Goal: Task Accomplishment & Management: Manage account settings

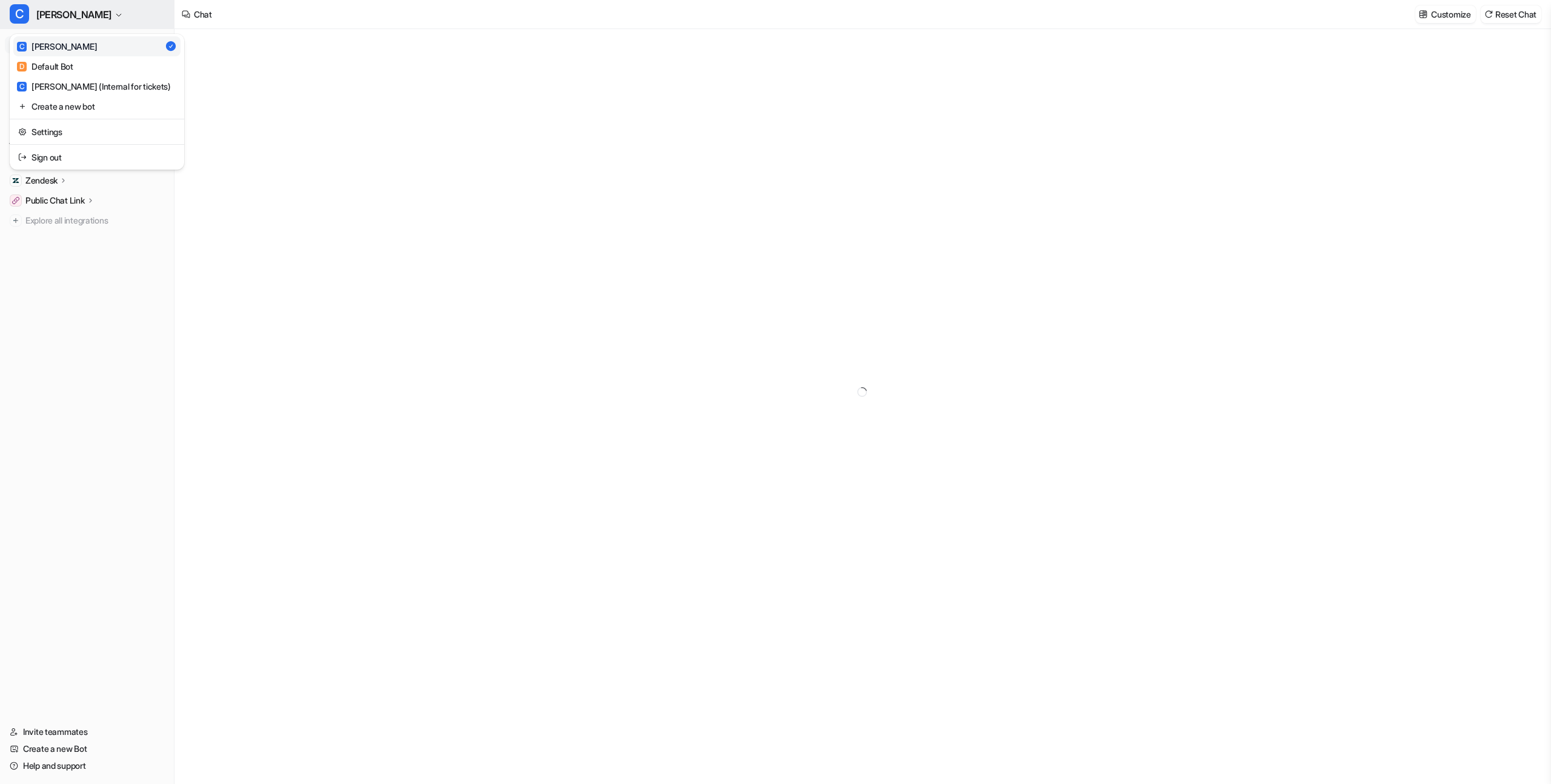
click at [45, 21] on span "[PERSON_NAME]" at bounding box center [74, 14] width 75 height 17
type textarea "**********"
click at [81, 133] on link "Settings" at bounding box center [97, 132] width 167 height 20
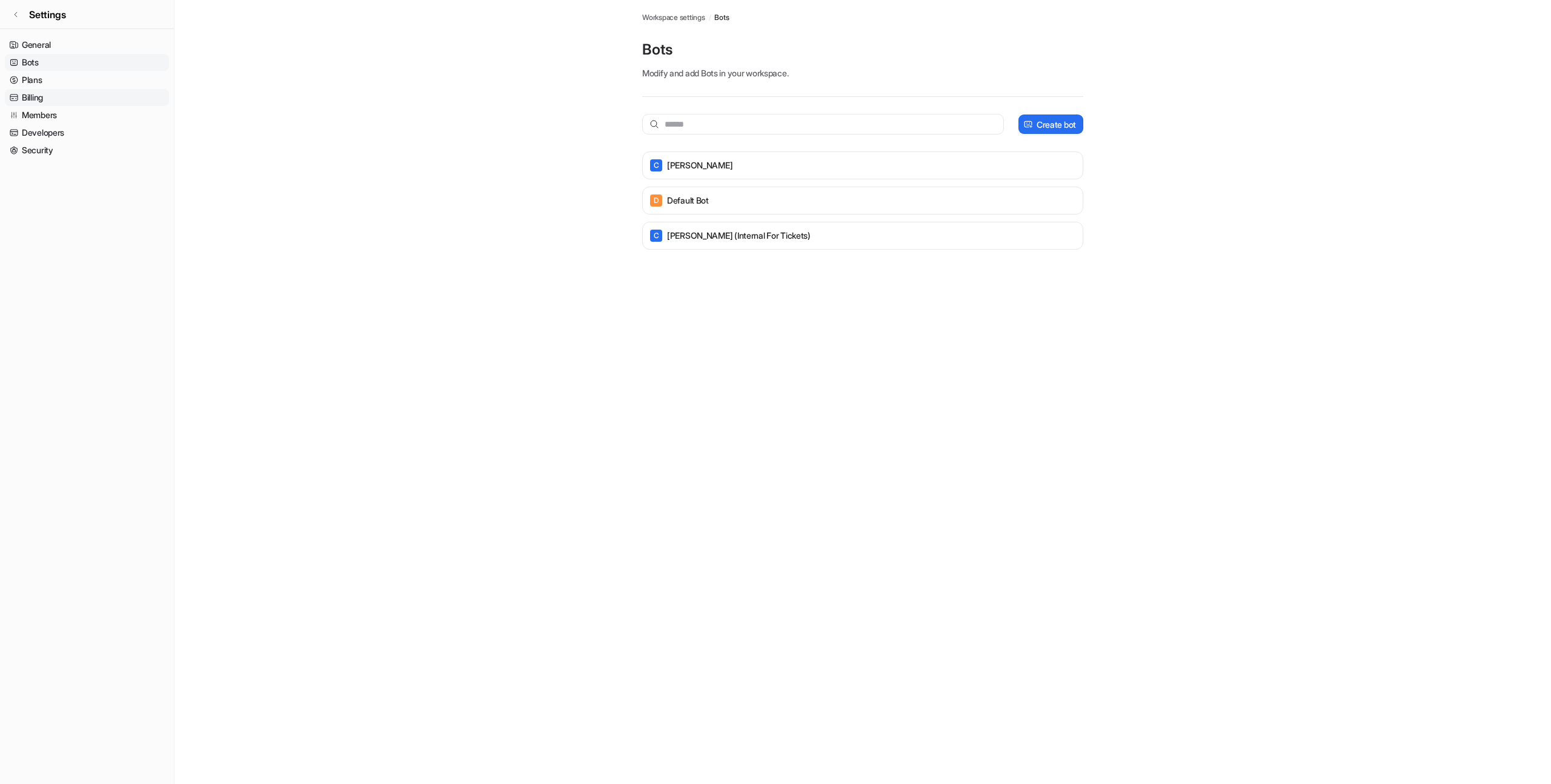
click at [63, 101] on link "Billing" at bounding box center [87, 98] width 164 height 17
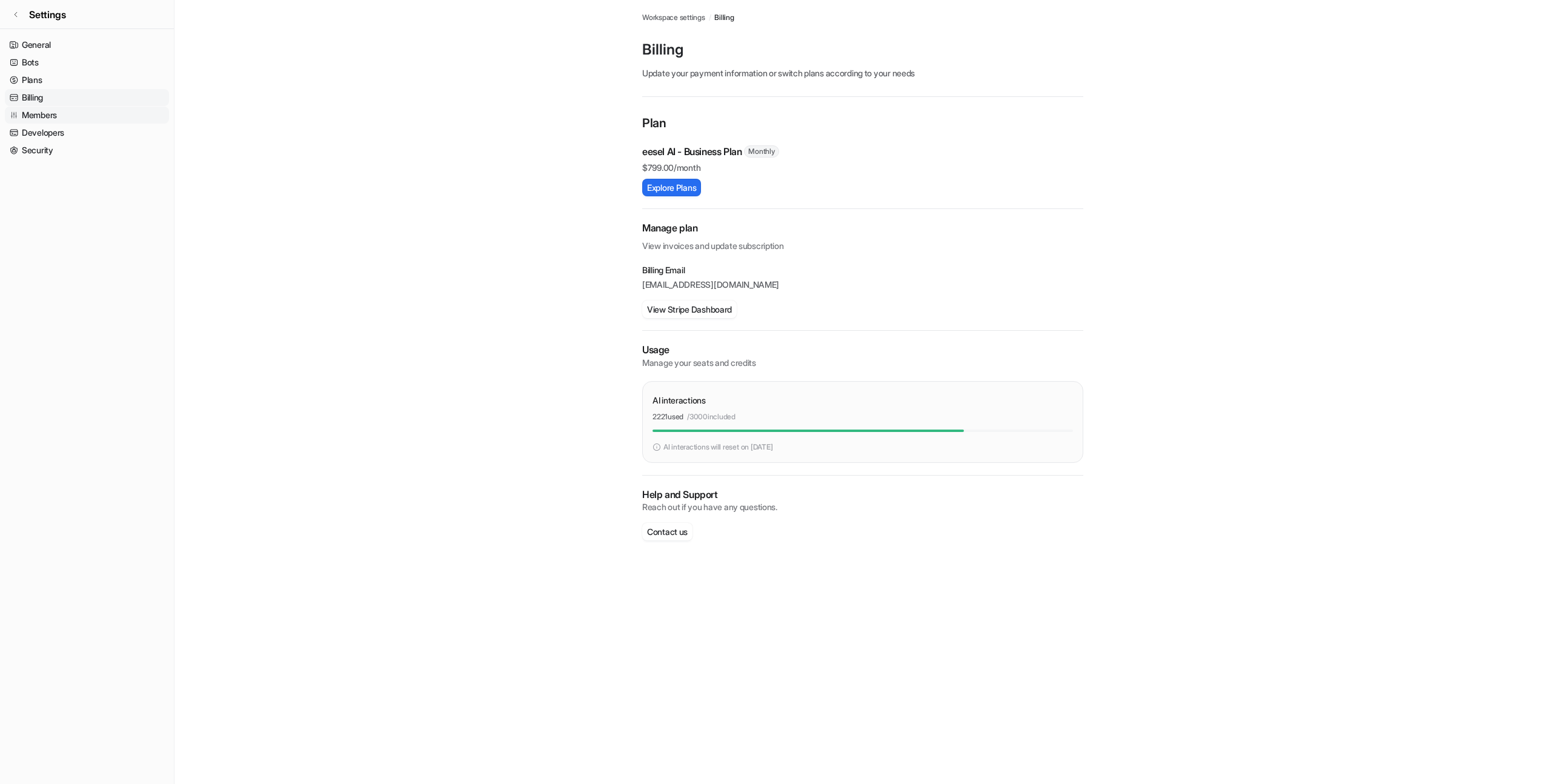
click at [62, 118] on link "Members" at bounding box center [87, 115] width 164 height 17
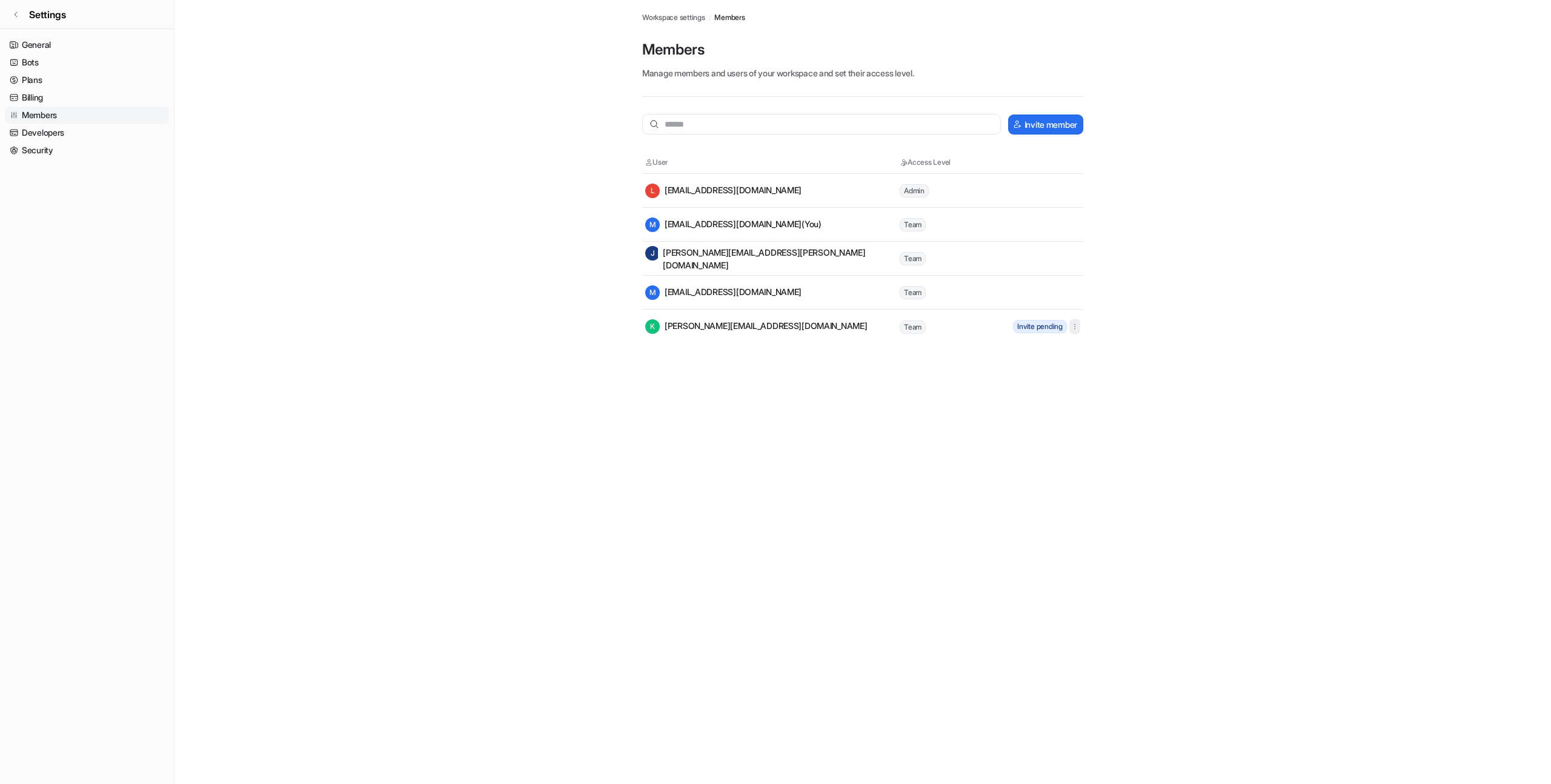
click at [1075, 329] on icon "button" at bounding box center [1075, 326] width 8 height 8
click at [1054, 349] on button "Resend invite" at bounding box center [1012, 353] width 131 height 23
click at [1192, 198] on main "Workspace settings / Members Members Manage members and users of your workspace…" at bounding box center [863, 172] width 1377 height 344
click at [981, 329] on td "Team" at bounding box center [954, 327] width 109 height 15
click at [1030, 329] on span "Invite pending" at bounding box center [1040, 326] width 54 height 13
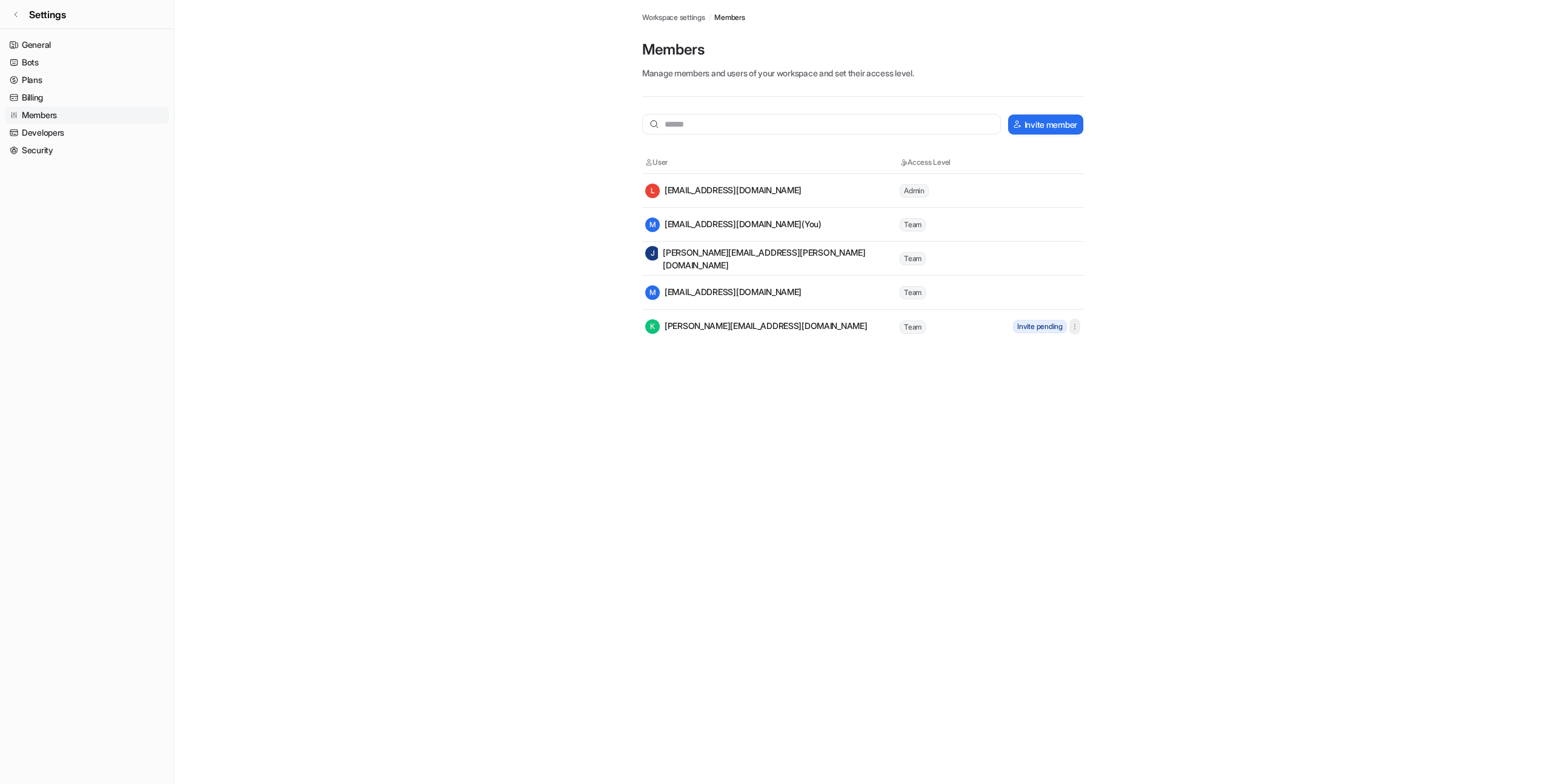
click at [1076, 329] on icon "button" at bounding box center [1075, 326] width 8 height 8
click at [1131, 239] on main "Workspace settings / Members Members Manage members and users of your workspace…" at bounding box center [863, 172] width 1377 height 344
click at [768, 325] on div "K kristina.dorovskikh@gcore.com" at bounding box center [756, 326] width 222 height 14
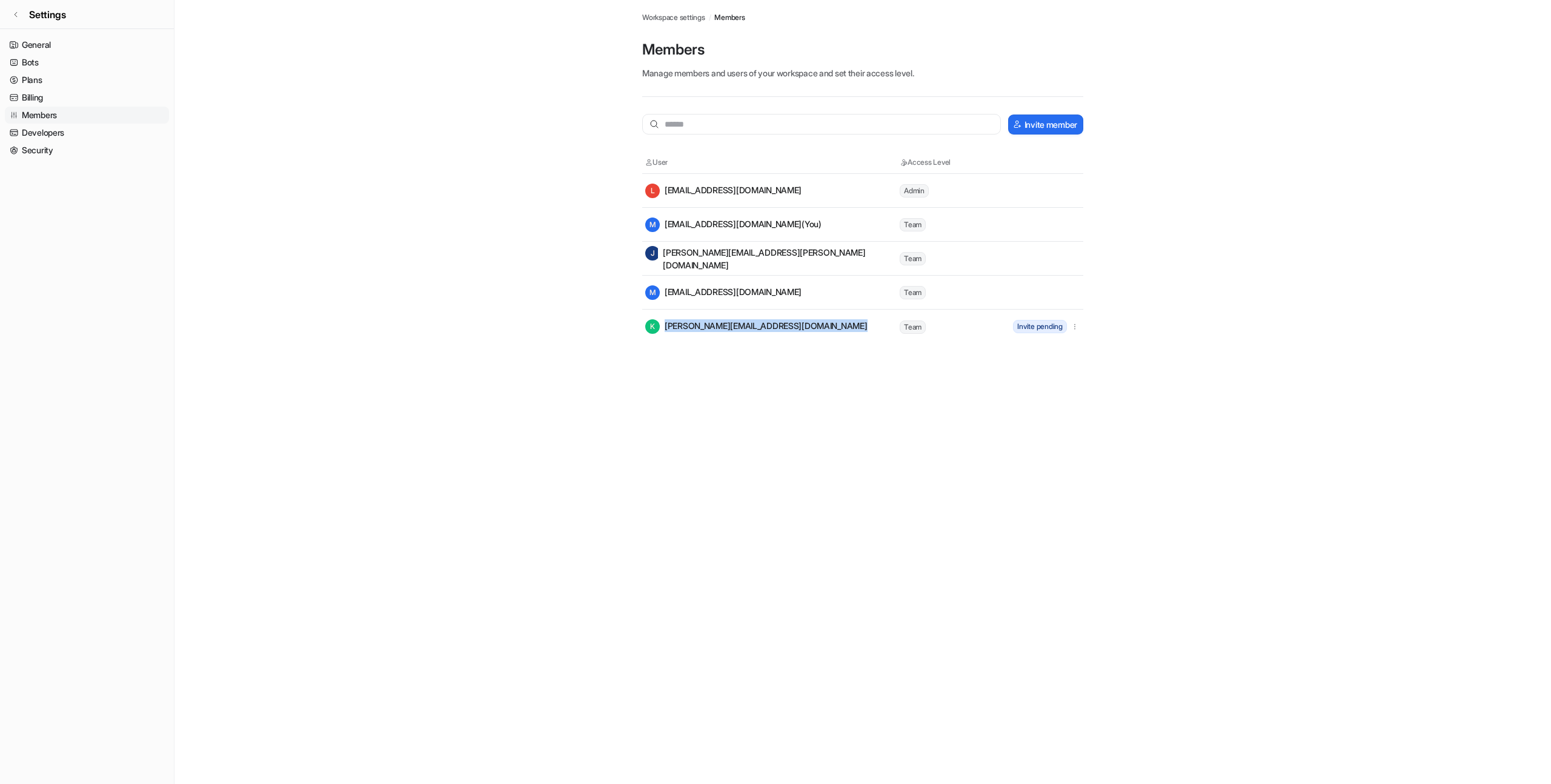
copy div "[PERSON_NAME][EMAIL_ADDRESS][DOMAIN_NAME]"
click at [1063, 327] on span "Invite pending" at bounding box center [1040, 326] width 54 height 13
click at [1070, 327] on icon "button" at bounding box center [1075, 326] width 8 height 8
click at [1043, 349] on button "Resend invite" at bounding box center [1012, 353] width 131 height 23
click at [1074, 326] on icon "button" at bounding box center [1075, 326] width 8 height 8
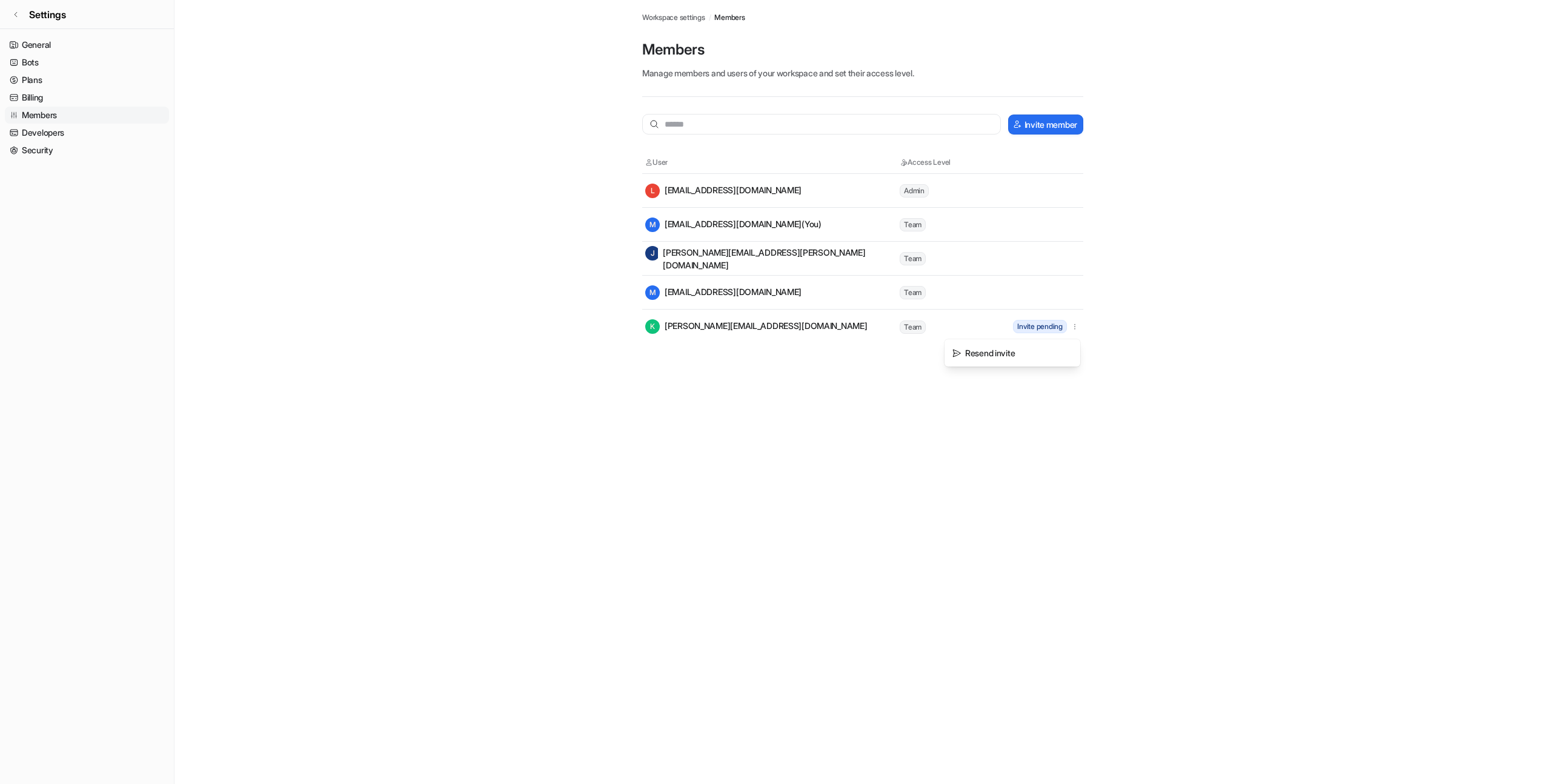
click at [1043, 144] on div "Invite member User Access Level L licensing@gcore.lu Admin M mikita.tsybulka@gc…" at bounding box center [863, 229] width 441 height 229
click at [1043, 111] on div "Invite member User Access Level L licensing@gcore.lu Admin M mikita.tsybulka@gc…" at bounding box center [863, 220] width 441 height 247
click at [1045, 113] on div "Invite member User Access Level L licensing@gcore.lu Admin M mikita.tsybulka@gc…" at bounding box center [863, 220] width 441 height 247
click at [1047, 119] on button "Invite member" at bounding box center [1045, 124] width 75 height 20
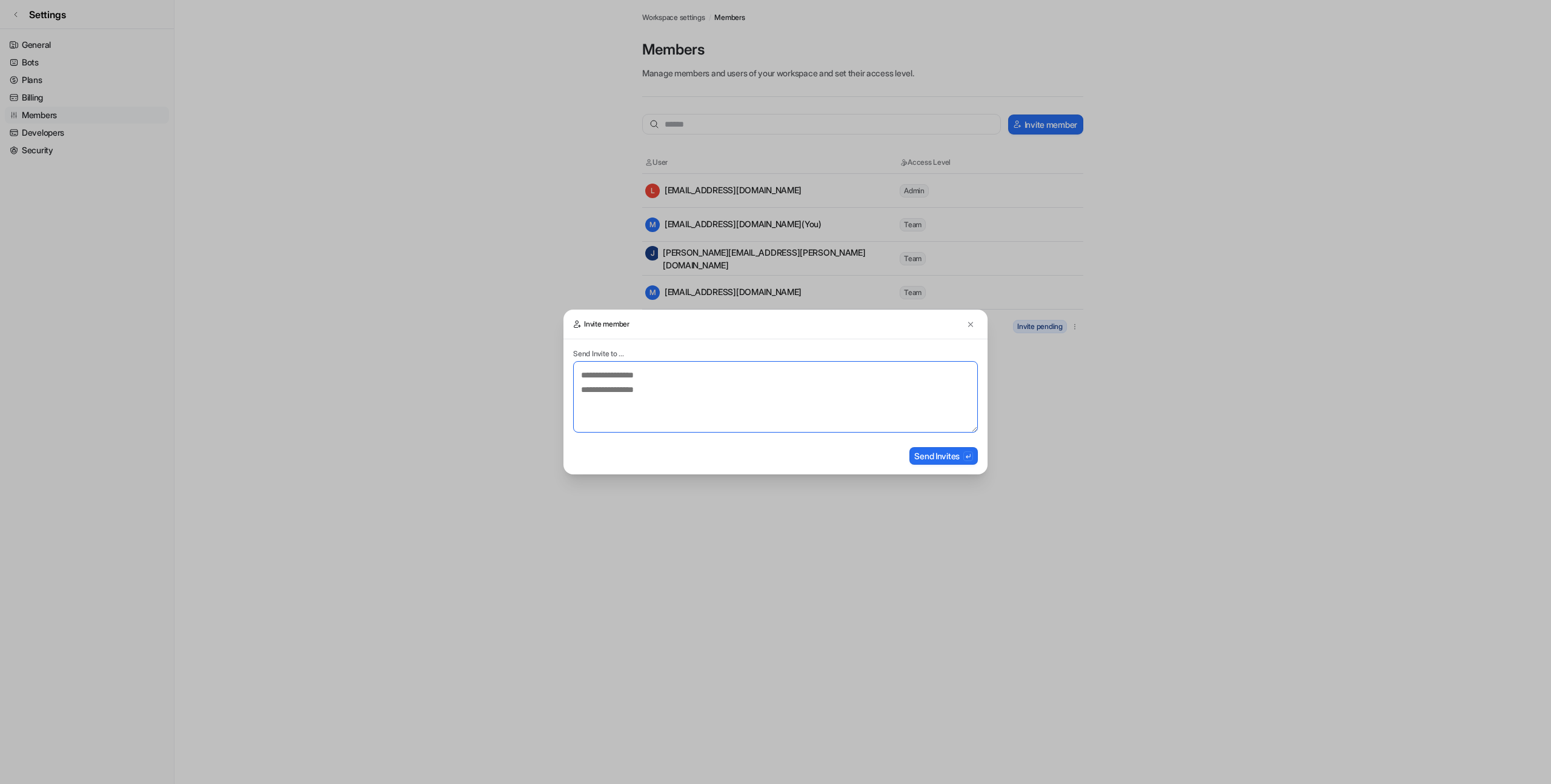
click at [746, 388] on textarea at bounding box center [775, 397] width 405 height 72
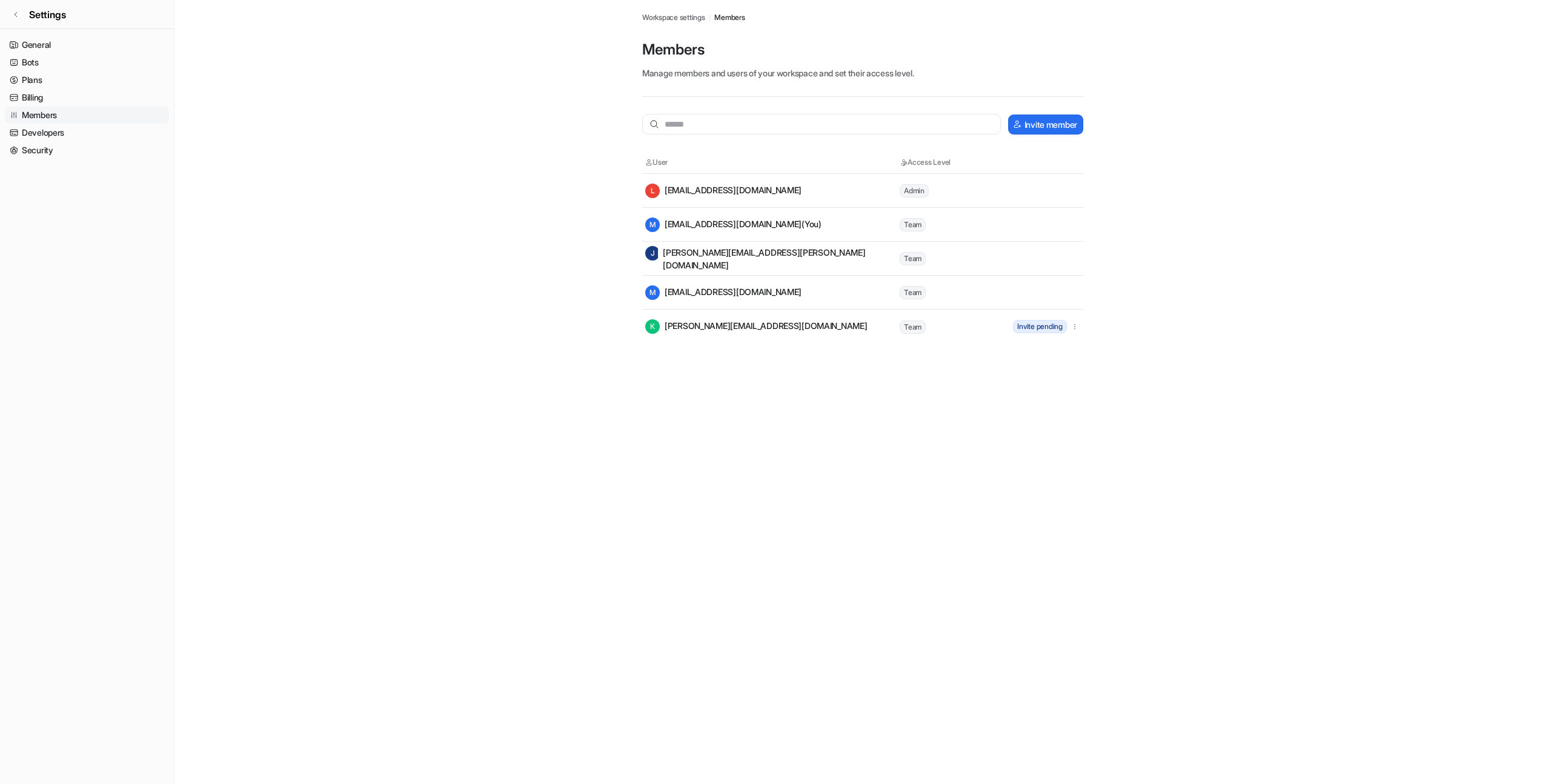
click at [1083, 329] on div "Workspace settings / Members Members Manage members and users of your workspace…" at bounding box center [863, 172] width 461 height 344
click at [1080, 329] on td "Invite pending" at bounding box center [1044, 326] width 73 height 17
click at [1079, 329] on button "button" at bounding box center [1075, 326] width 11 height 16
click at [914, 306] on tr "M mariia.poliakova@gcore.com Team" at bounding box center [863, 292] width 441 height 34
click at [696, 329] on div "K kristina.dorovskikh@gcore.com" at bounding box center [756, 326] width 222 height 14
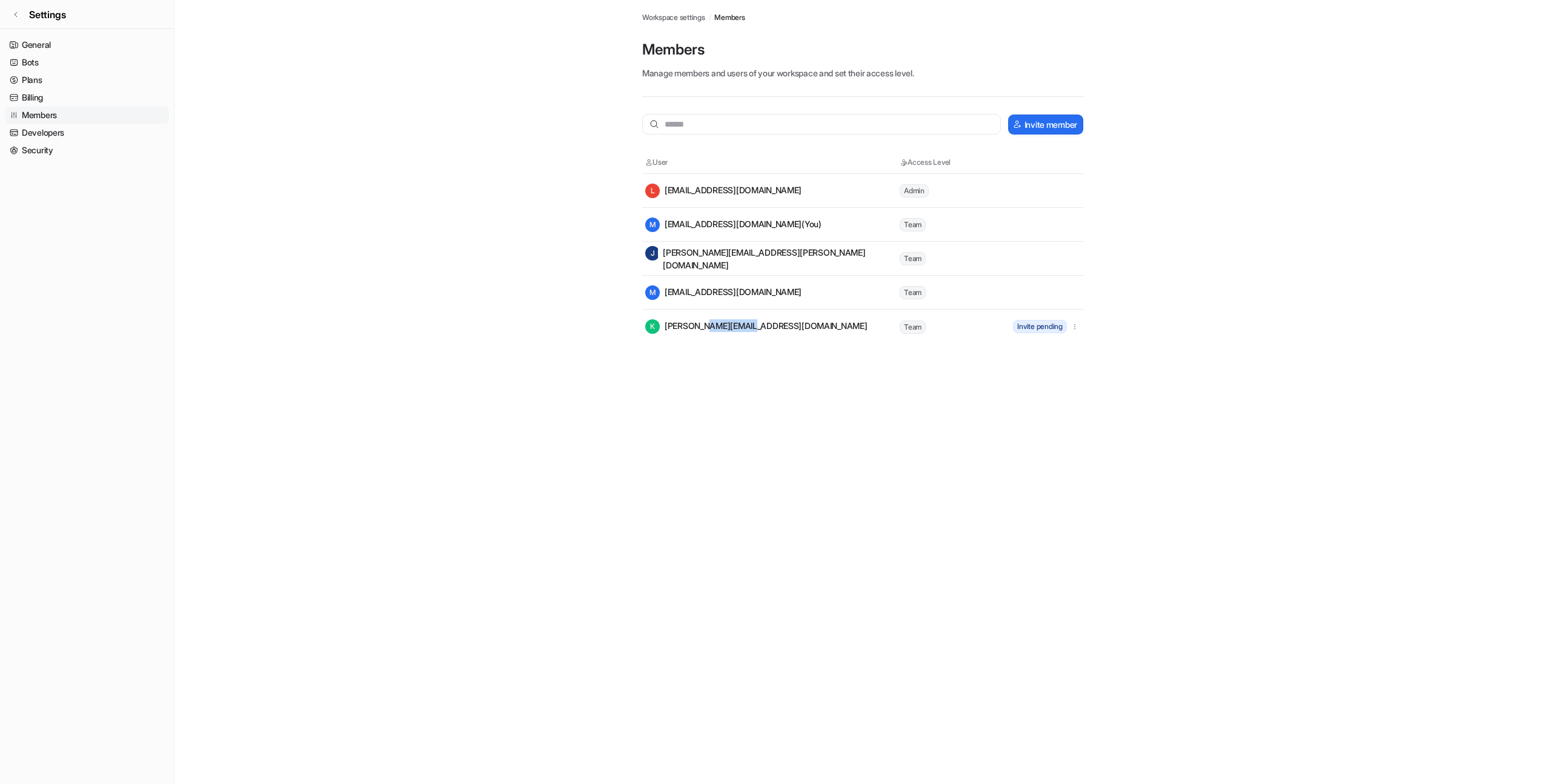
click at [696, 329] on div "K kristina.dorovskikh@gcore.com" at bounding box center [756, 326] width 222 height 14
copy div "[PERSON_NAME][EMAIL_ADDRESS][DOMAIN_NAME]"
click at [1036, 112] on div "Invite member User Access Level L licensing@gcore.lu Admin M mikita.tsybulka@gc…" at bounding box center [863, 220] width 441 height 247
click at [1030, 118] on button "Invite member" at bounding box center [1045, 124] width 75 height 20
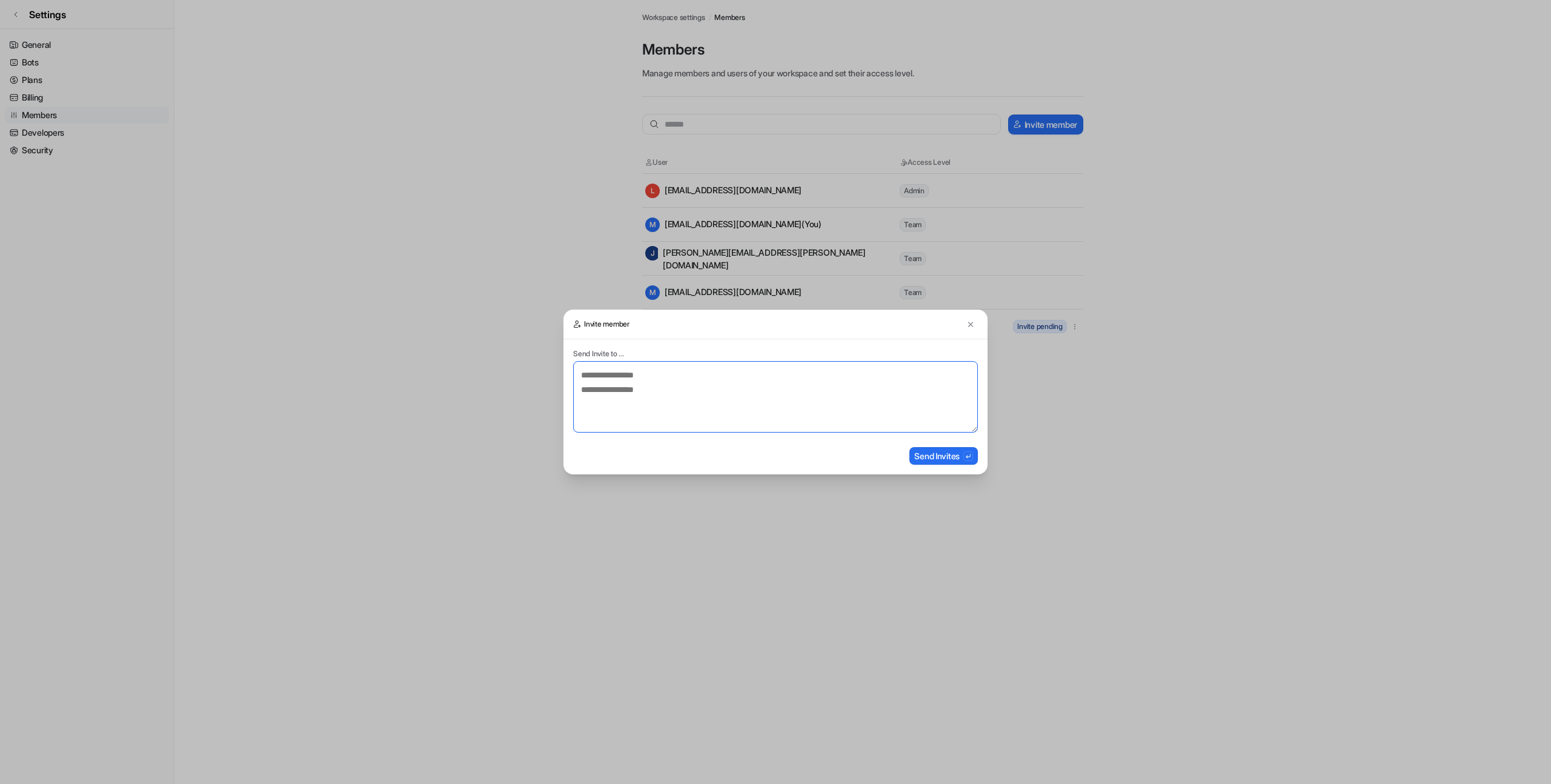
click at [789, 392] on textarea at bounding box center [775, 397] width 405 height 72
click at [788, 391] on textarea at bounding box center [775, 397] width 405 height 72
paste textarea "**********"
type textarea "**********"
click at [940, 465] on form "**********" at bounding box center [775, 407] width 424 height 135
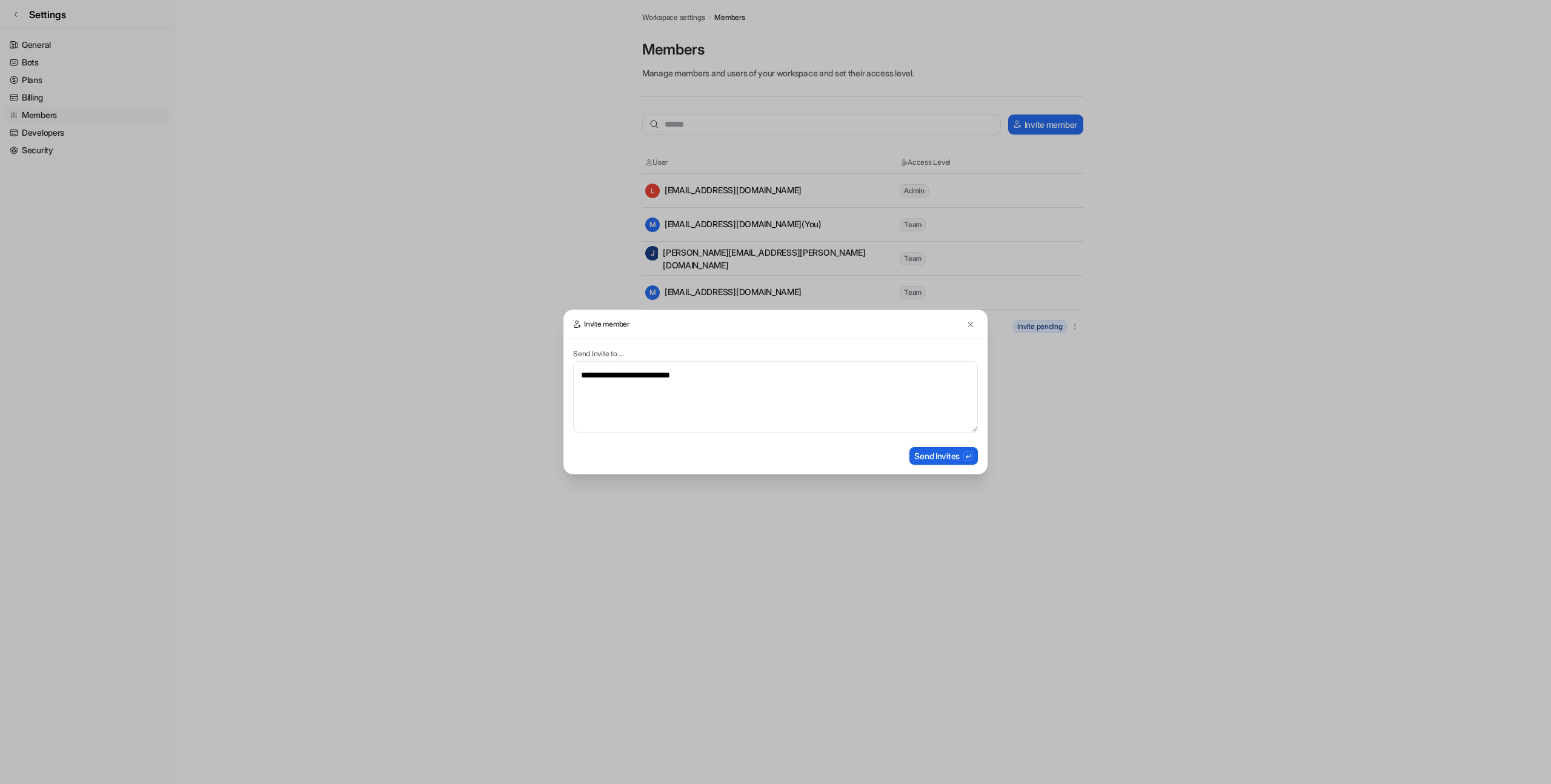
click at [943, 459] on button "Send Invites" at bounding box center [944, 455] width 68 height 18
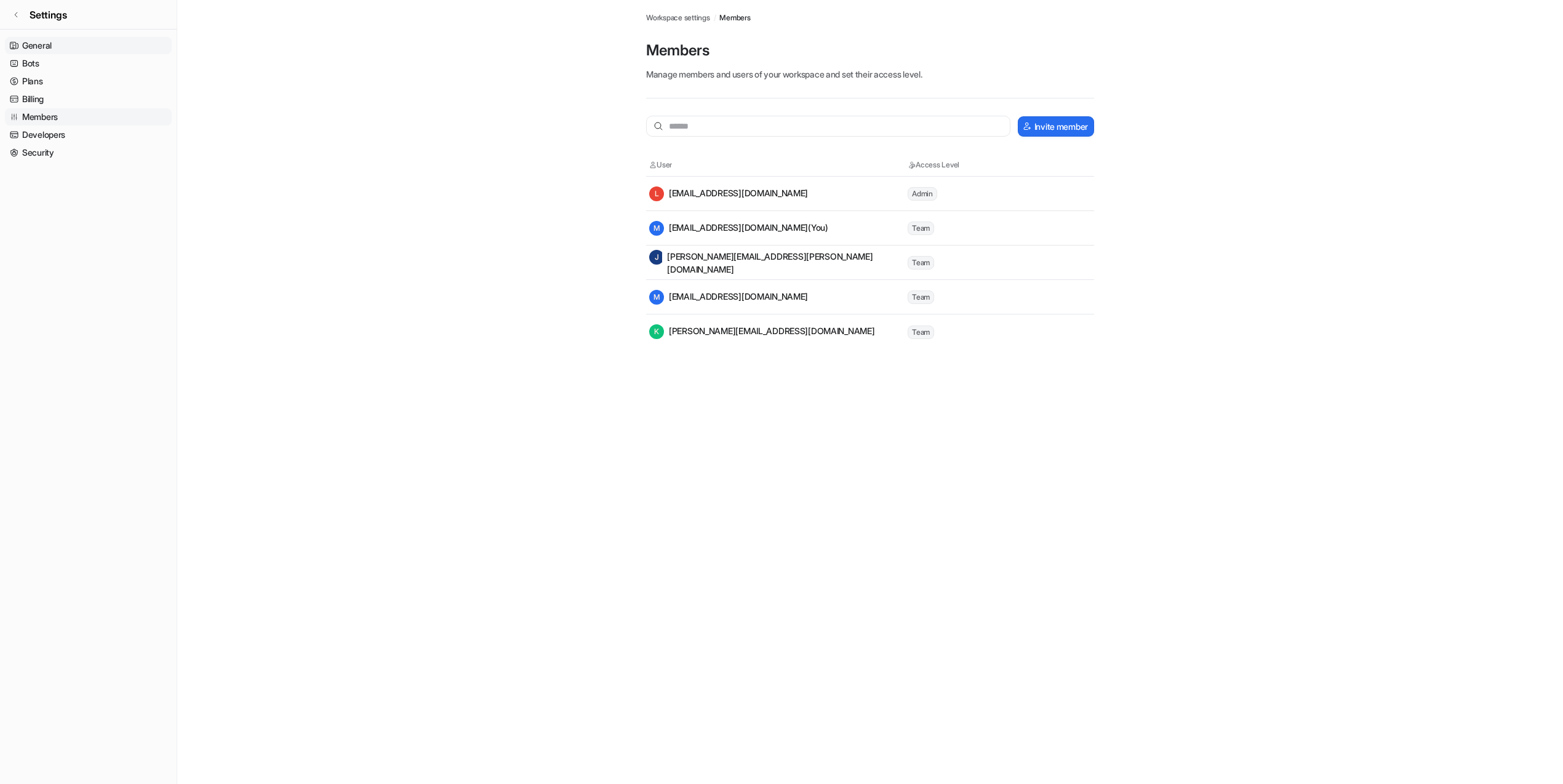
click at [86, 42] on link "General" at bounding box center [88, 46] width 167 height 17
